Goal: Task Accomplishment & Management: Use online tool/utility

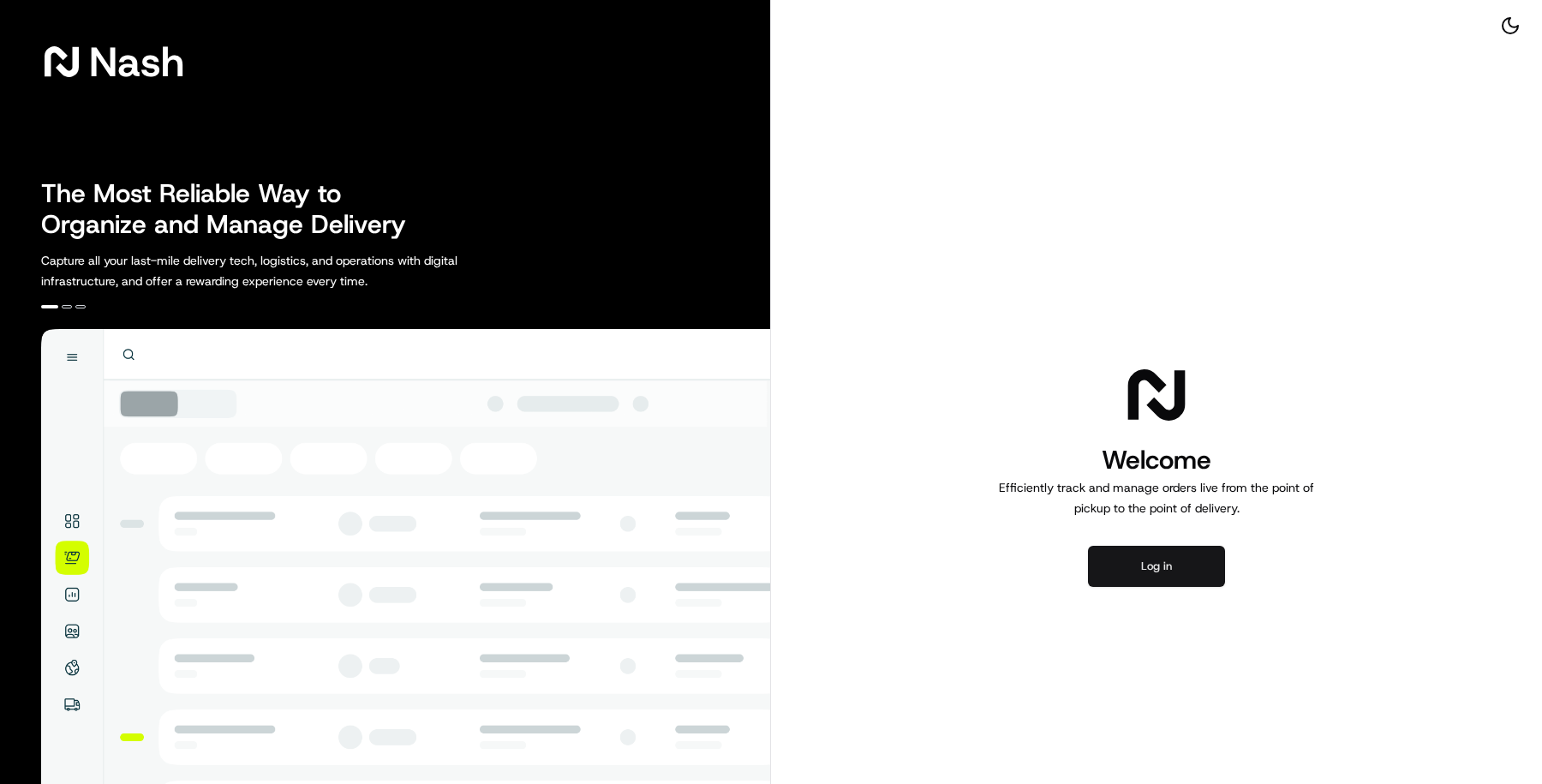
click at [1149, 565] on button "Log in" at bounding box center [1156, 566] width 137 height 41
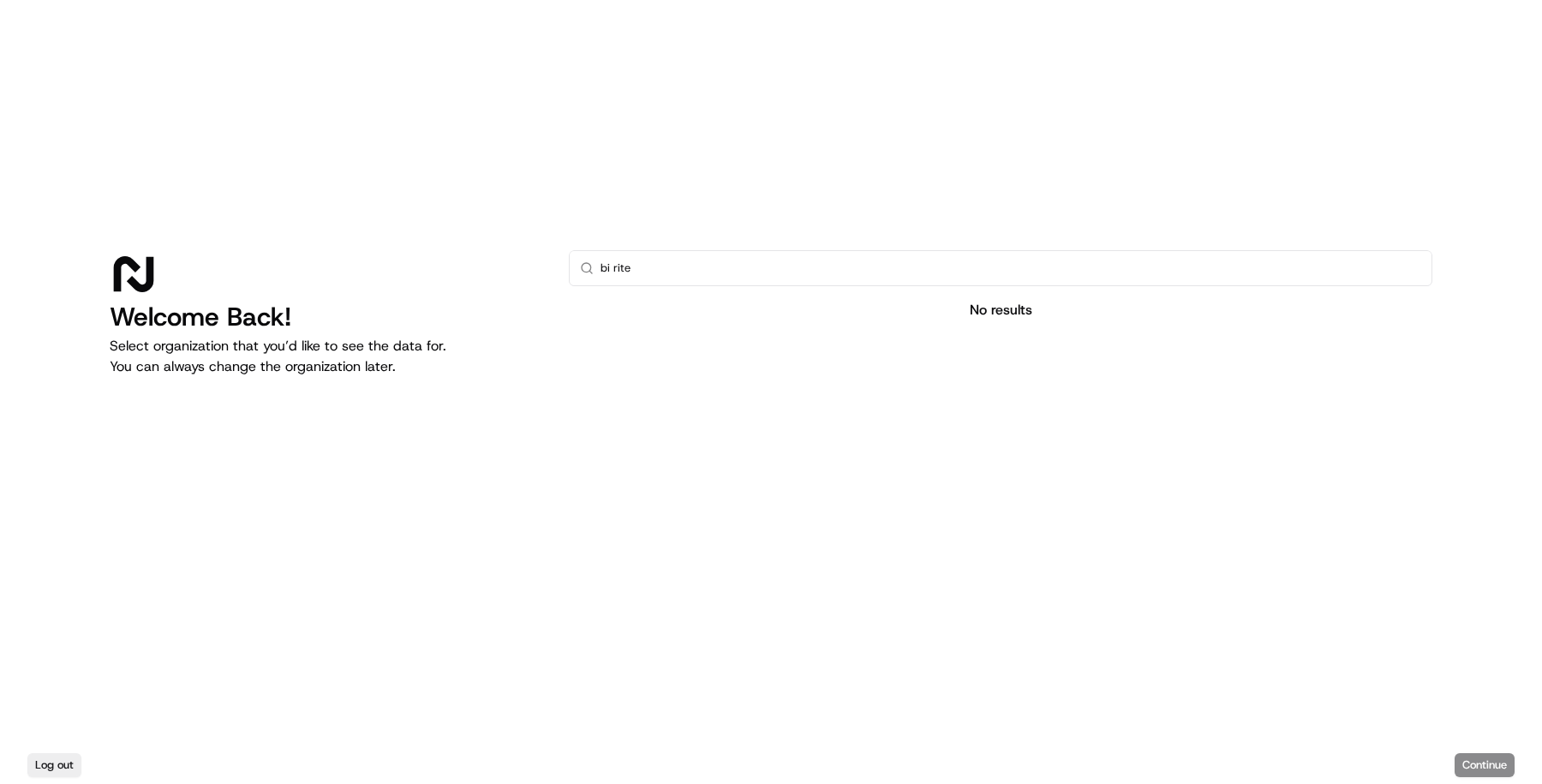
type input "bi rit"
type input "B"
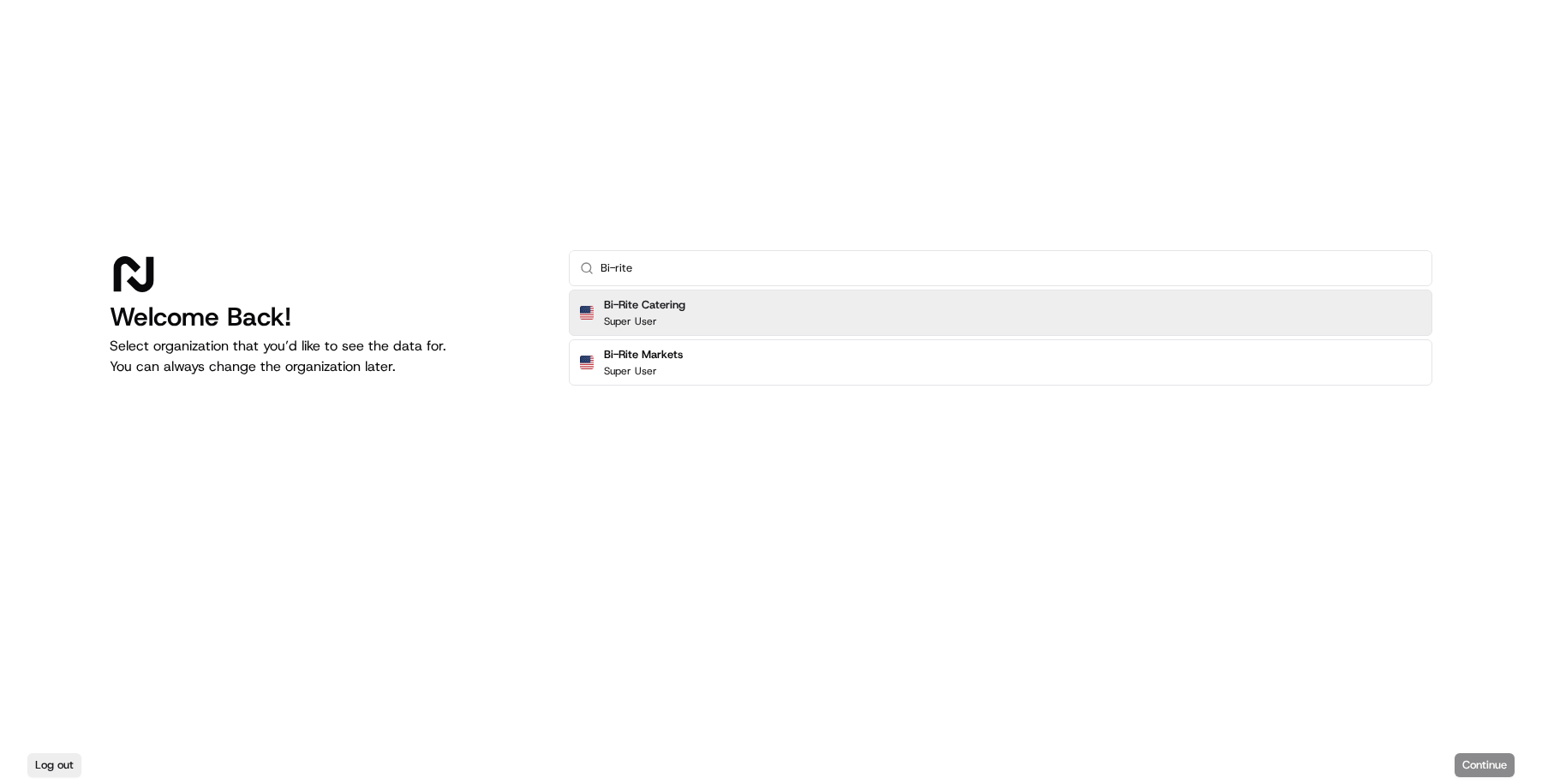
type input "Bi-rite"
click at [1189, 313] on div "Bi-Rite Catering Super User" at bounding box center [1001, 313] width 864 height 46
click button "Continue" at bounding box center [1484, 764] width 60 height 24
